Goal: Task Accomplishment & Management: Use online tool/utility

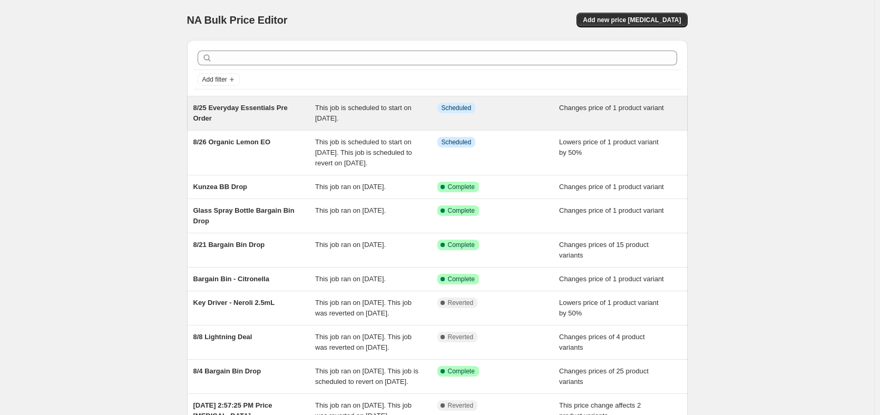
click at [233, 107] on span "8/25 Everyday Essentials Pre Order" at bounding box center [240, 113] width 94 height 18
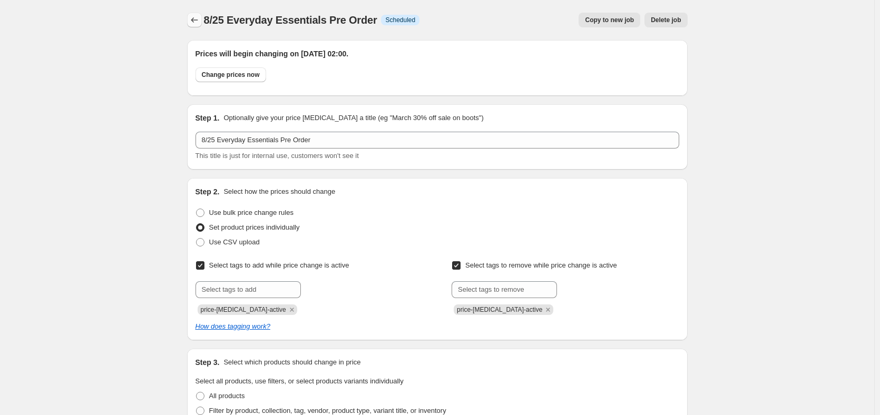
click at [193, 16] on icon "Price change jobs" at bounding box center [194, 20] width 11 height 11
